Goal: Find specific page/section: Find specific page/section

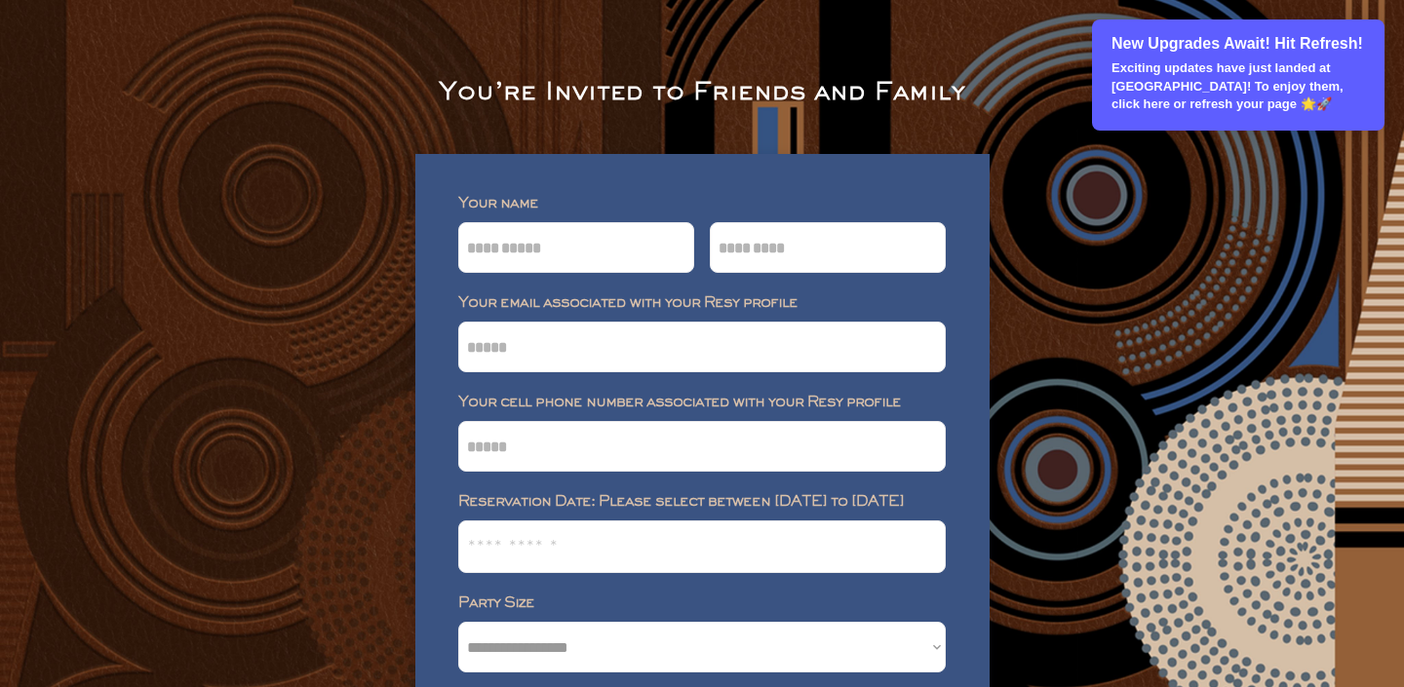
click at [1188, 95] on p "Exciting updates have just landed at [GEOGRAPHIC_DATA]! To enjoy them, click he…" at bounding box center [1239, 86] width 255 height 54
click at [1103, 114] on div "New Upgrades Await! Hit Refresh! Exciting updates have just landed at Loyalist!…" at bounding box center [1238, 75] width 293 height 111
click at [1165, 96] on p "Exciting updates have just landed at [GEOGRAPHIC_DATA]! To enjoy them, click he…" at bounding box center [1239, 86] width 255 height 54
